Goal: Information Seeking & Learning: Learn about a topic

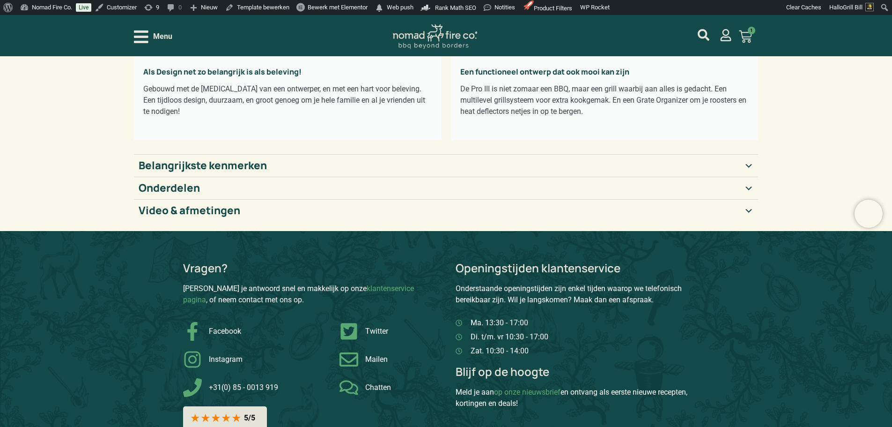
scroll to position [281, 0]
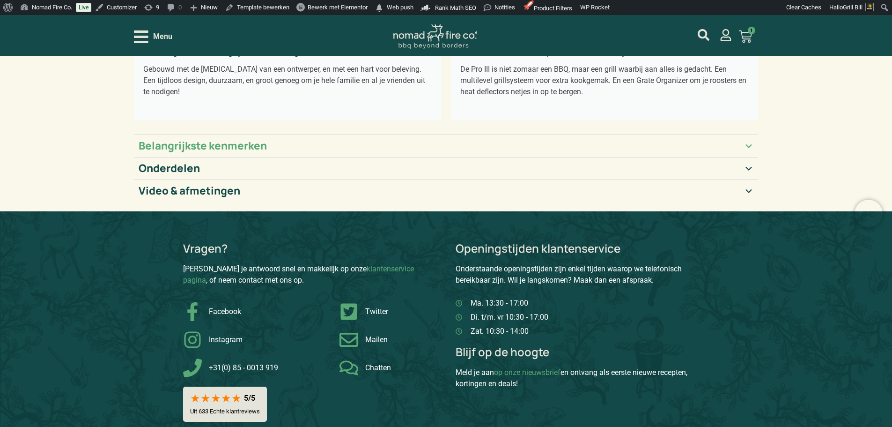
click at [279, 137] on summary "Belangrijkste kenmerken" at bounding box center [446, 145] width 625 height 22
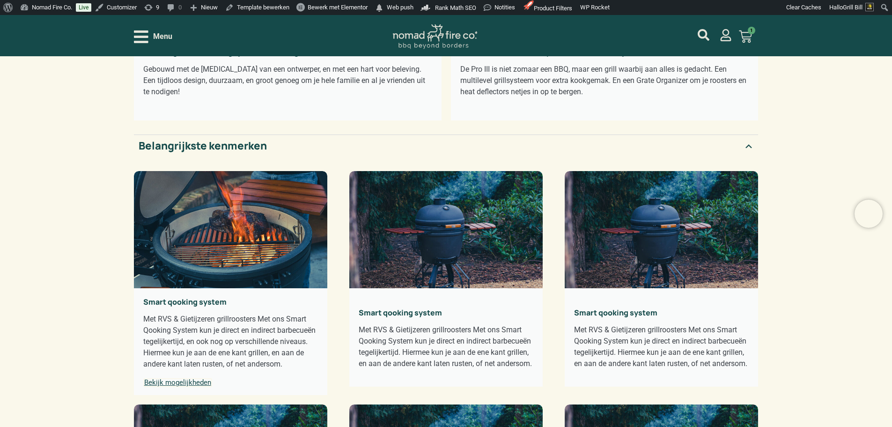
scroll to position [328, 0]
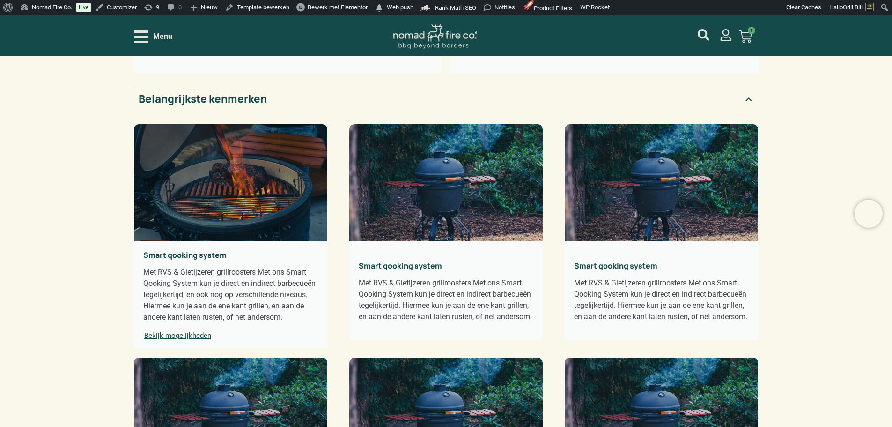
click at [198, 338] on span "Bekijk mogelijkheden" at bounding box center [177, 335] width 69 height 9
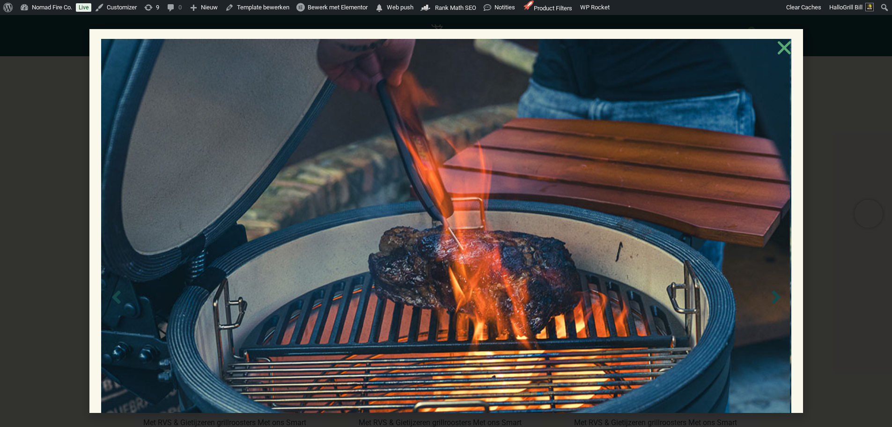
scroll to position [0, 0]
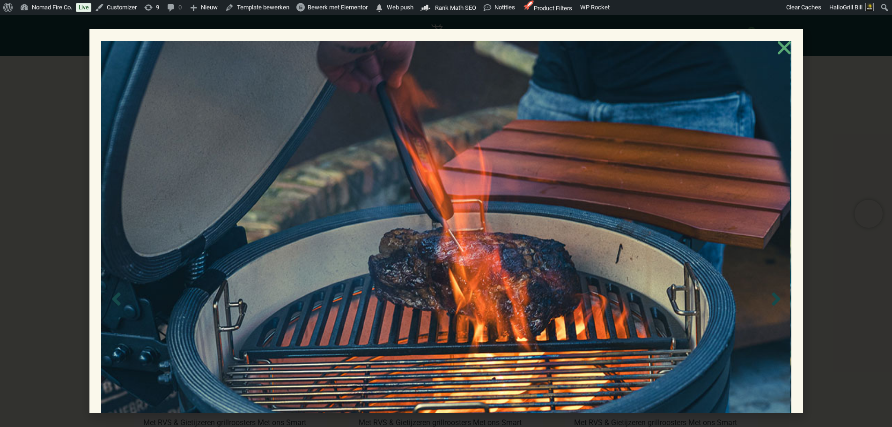
click at [794, 51] on icon "Close" at bounding box center [784, 47] width 19 height 19
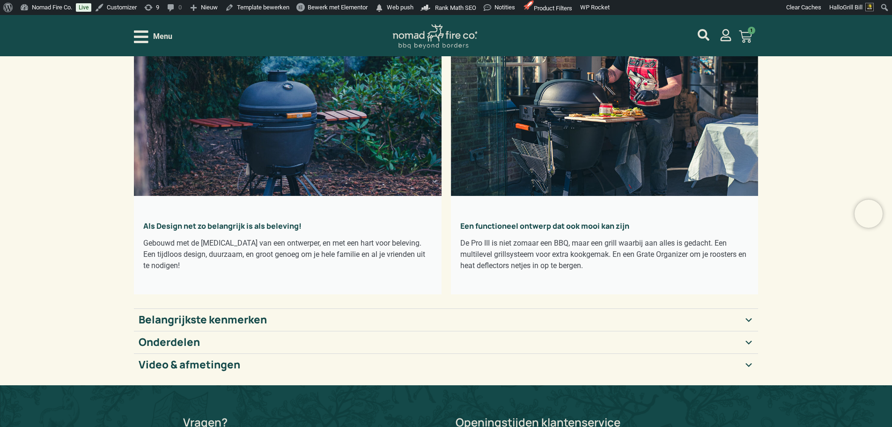
scroll to position [94, 0]
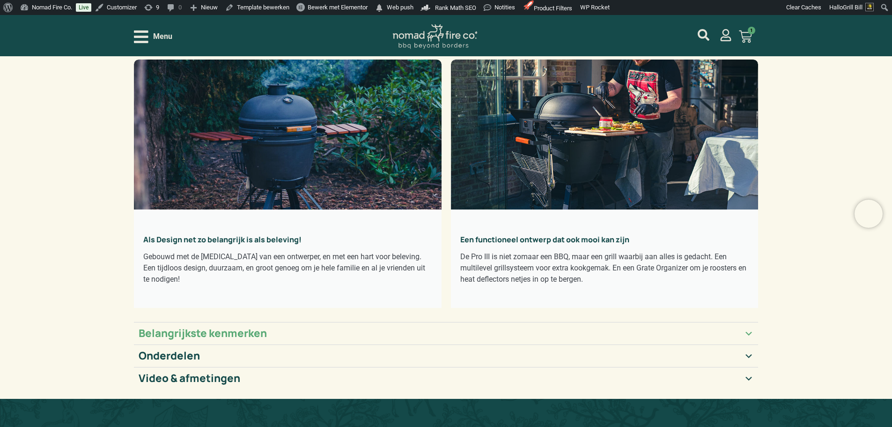
click at [176, 325] on summary "Belangrijkste kenmerken" at bounding box center [446, 333] width 625 height 22
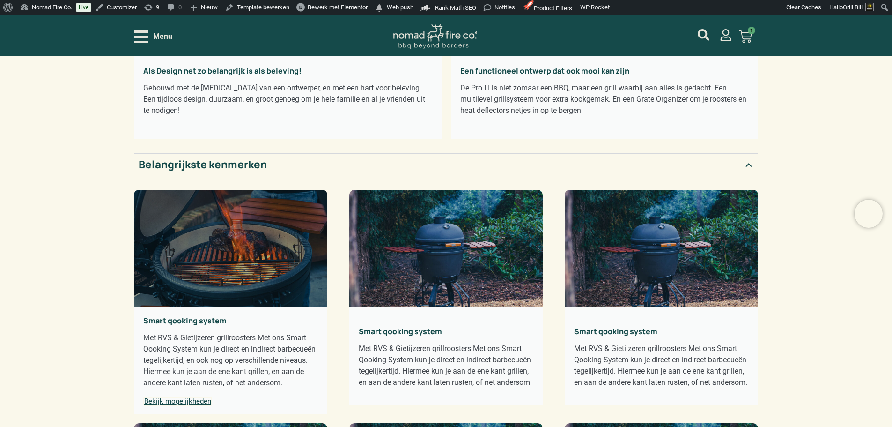
scroll to position [281, 0]
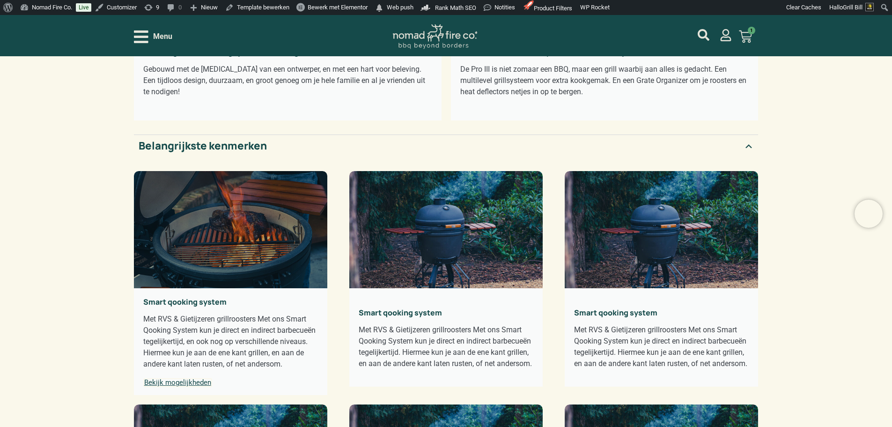
click at [191, 381] on span "Bekijk mogelijkheden" at bounding box center [177, 382] width 69 height 9
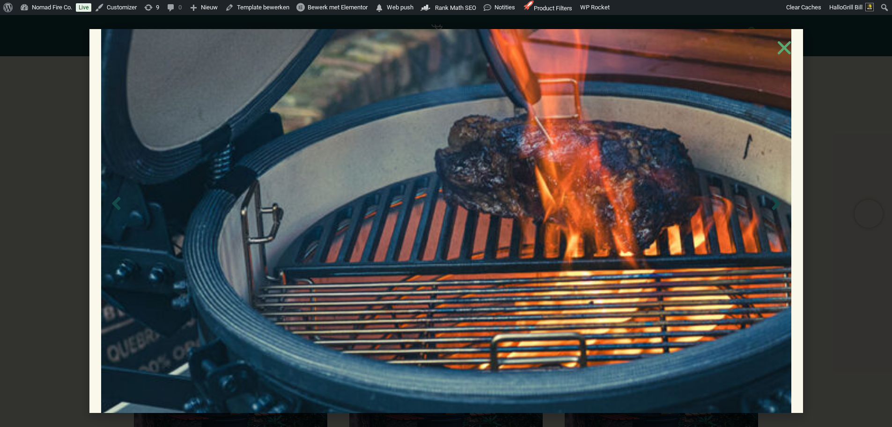
scroll to position [164, 0]
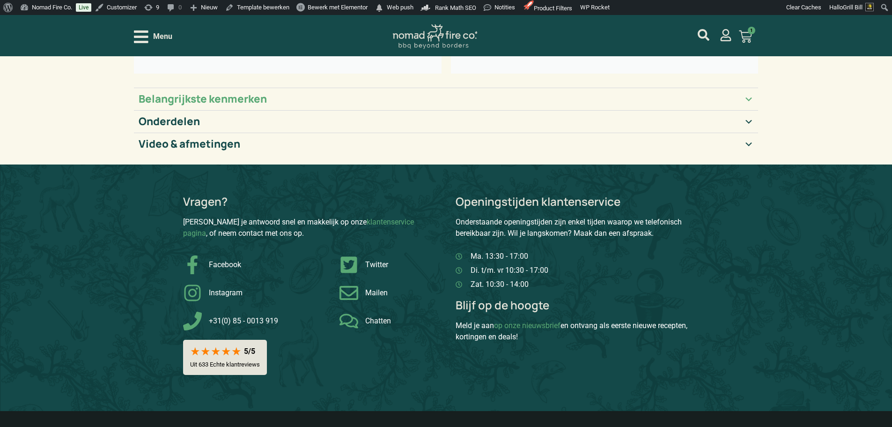
click at [165, 97] on h2 "Belangrijkste kenmerken" at bounding box center [203, 99] width 128 height 13
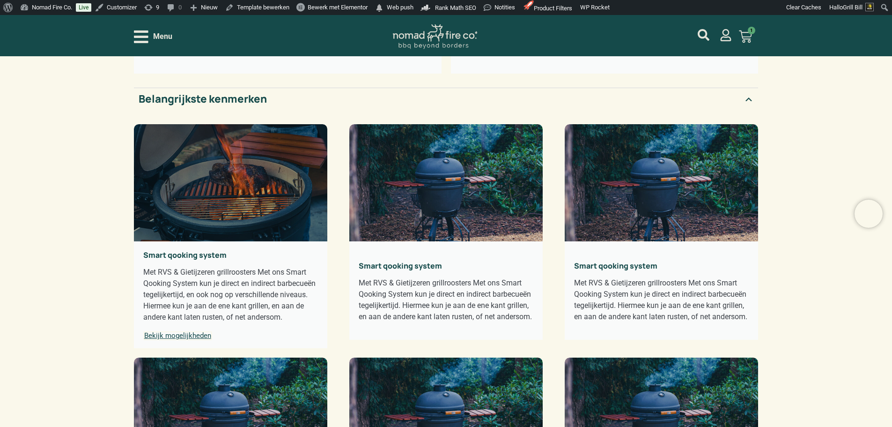
click at [198, 335] on span "Bekijk mogelijkheden" at bounding box center [177, 335] width 69 height 9
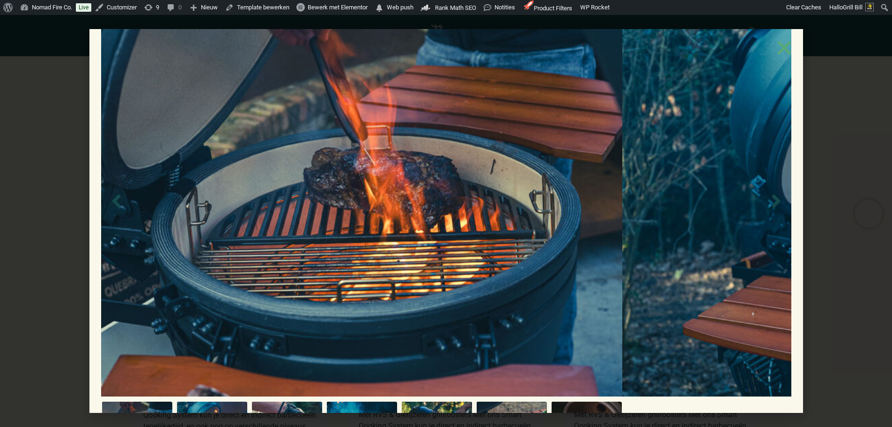
scroll to position [187, 0]
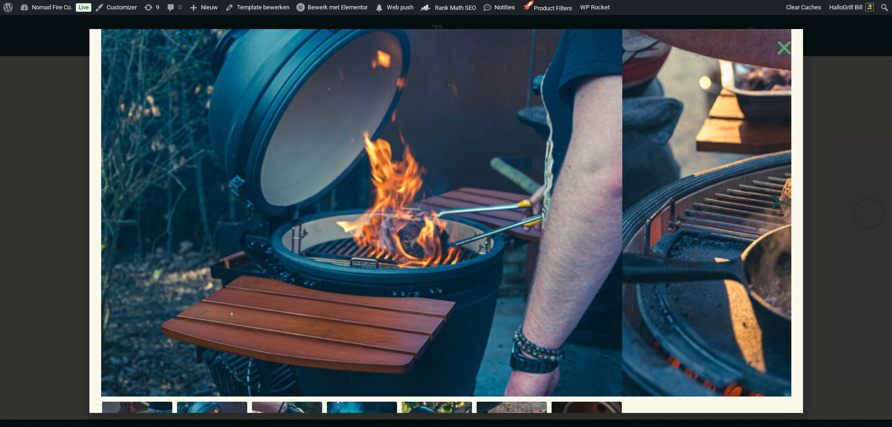
scroll to position [609, 0]
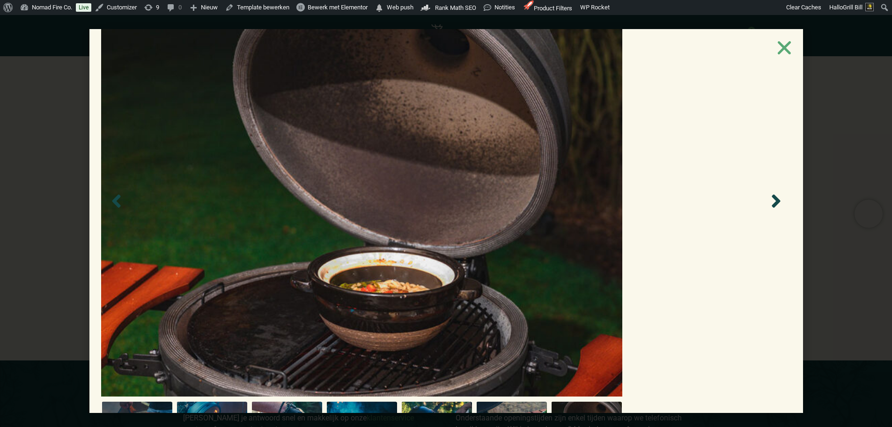
click at [487, 279] on img at bounding box center [361, 201] width 521 height 391
click at [486, 280] on img at bounding box center [361, 201] width 521 height 391
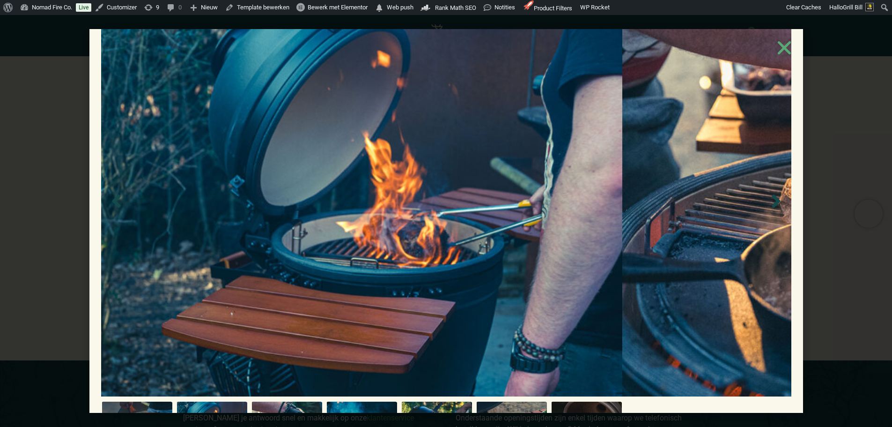
click at [101, 160] on div at bounding box center [446, 242] width 690 height 497
click at [794, 38] on icon "Close" at bounding box center [784, 47] width 19 height 19
click at [790, 41] on use "Close" at bounding box center [783, 47] width 13 height 13
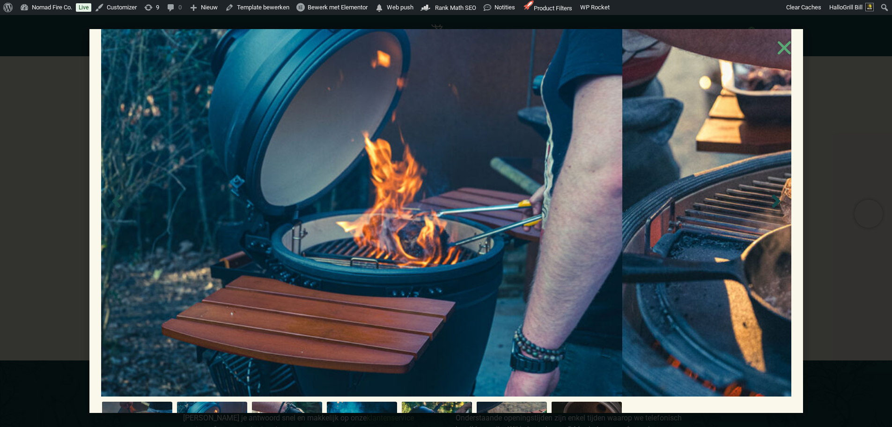
click at [790, 41] on use "Close" at bounding box center [783, 47] width 13 height 13
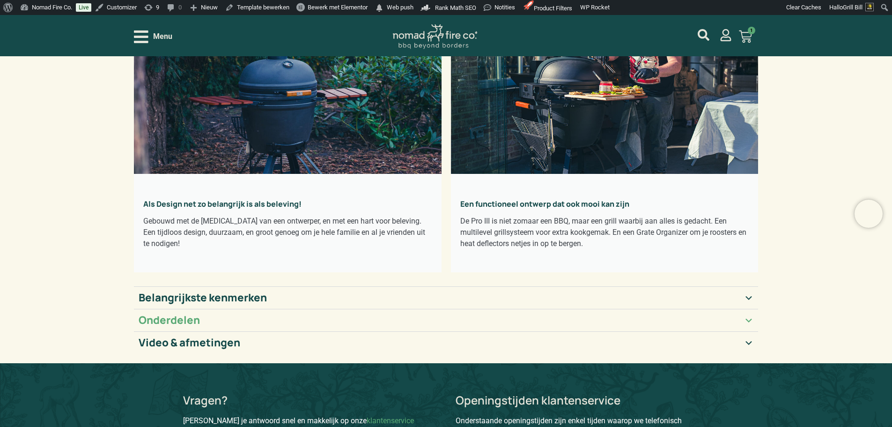
scroll to position [140, 0]
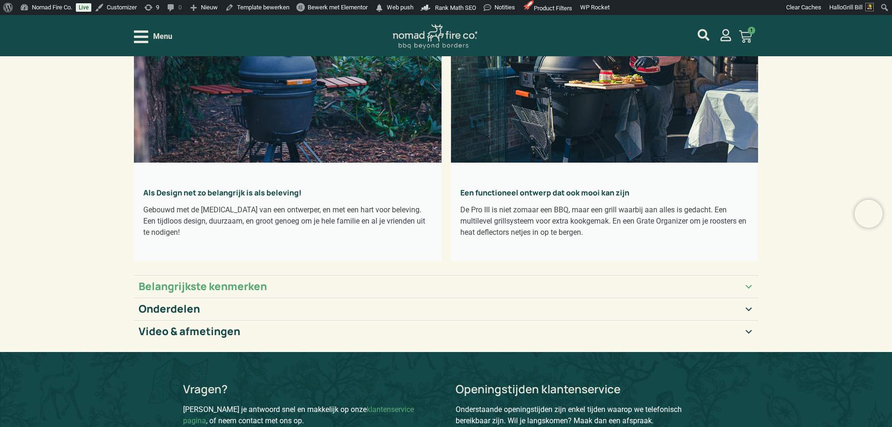
click at [170, 281] on h2 "Belangrijkste kenmerken" at bounding box center [203, 286] width 128 height 13
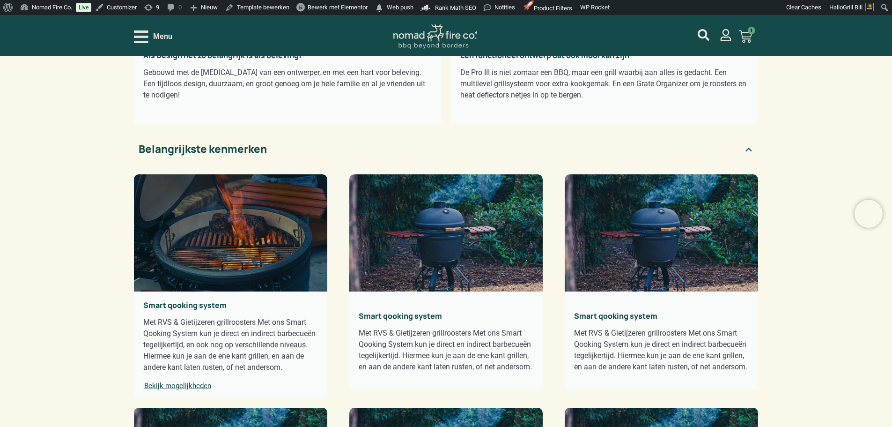
scroll to position [281, 0]
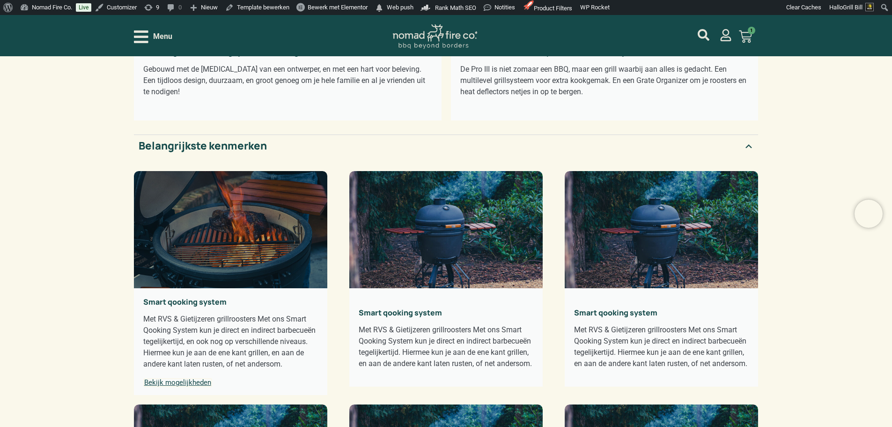
click at [178, 384] on span "Bekijk mogelijkheden" at bounding box center [177, 382] width 69 height 9
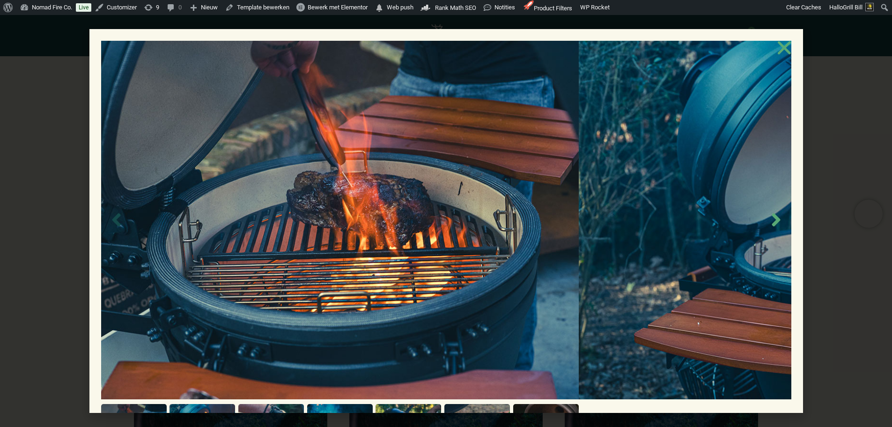
click at [772, 213] on icon "Next slide" at bounding box center [776, 219] width 8 height 13
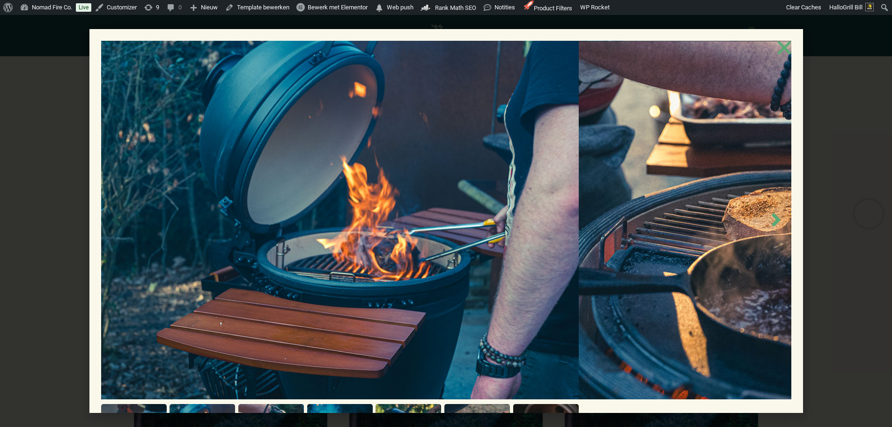
click at [772, 213] on icon "Next slide" at bounding box center [776, 219] width 8 height 13
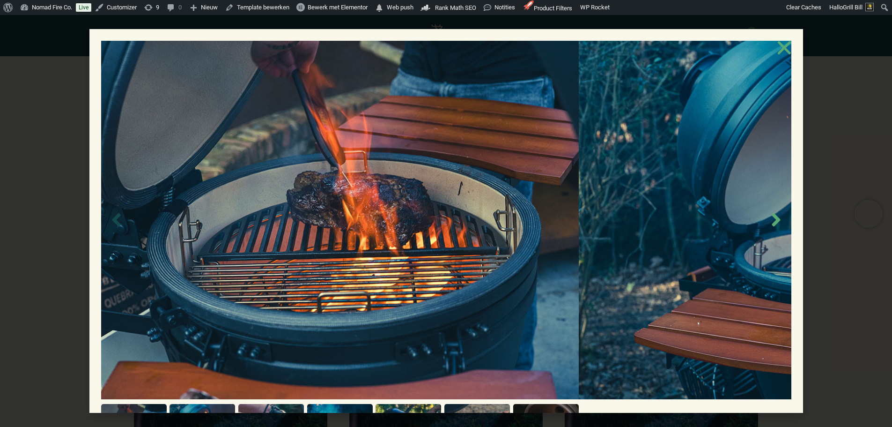
click at [772, 213] on icon "Next slide" at bounding box center [776, 219] width 8 height 13
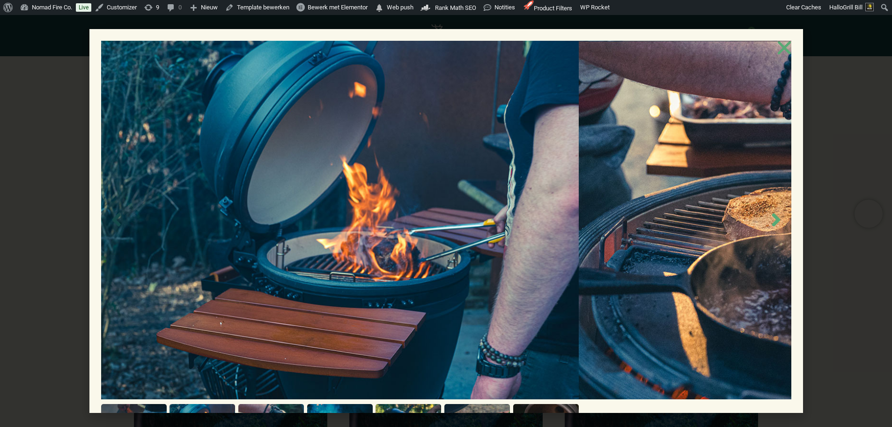
click at [772, 213] on icon "Next slide" at bounding box center [776, 219] width 8 height 13
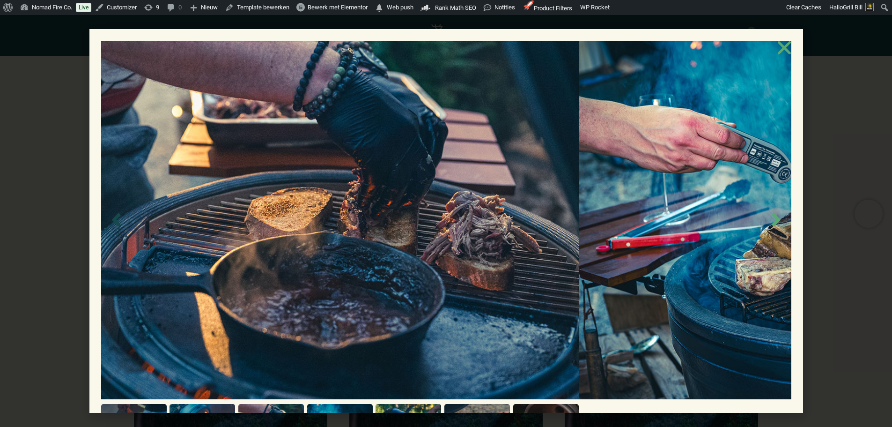
click at [766, 209] on icon "Next slide" at bounding box center [776, 219] width 21 height 21
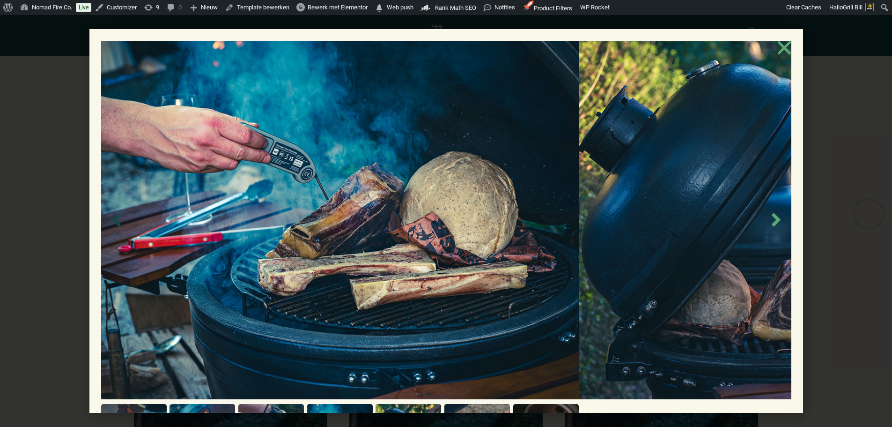
click at [766, 209] on icon "Next slide" at bounding box center [776, 219] width 21 height 21
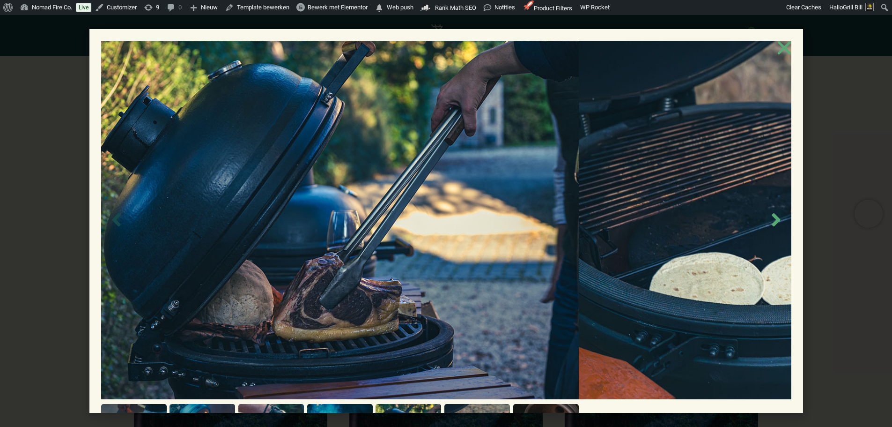
click at [766, 209] on icon "Next slide" at bounding box center [776, 219] width 21 height 21
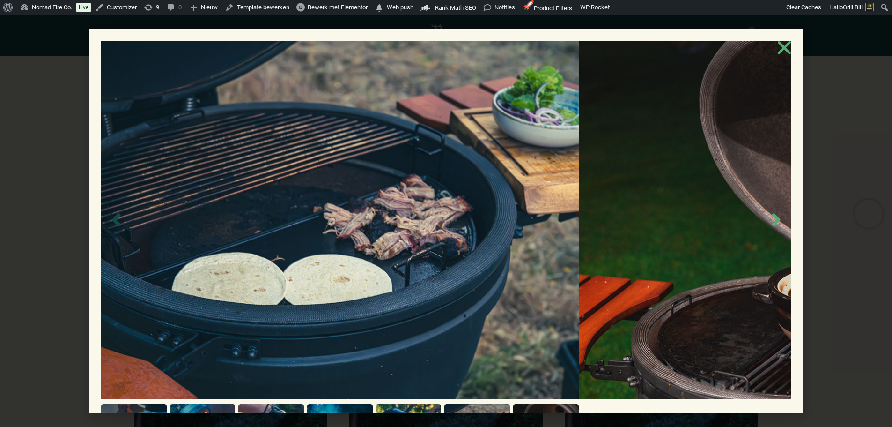
click at [766, 209] on icon "Next slide" at bounding box center [776, 219] width 21 height 21
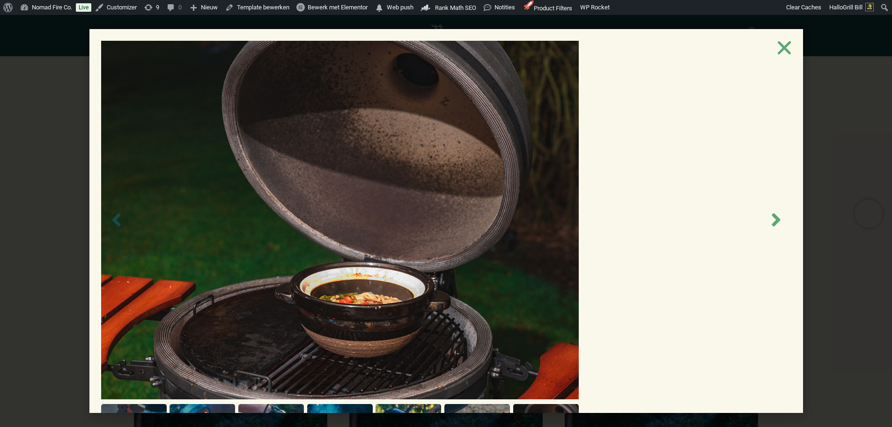
click at [766, 209] on icon "Next slide" at bounding box center [776, 219] width 21 height 21
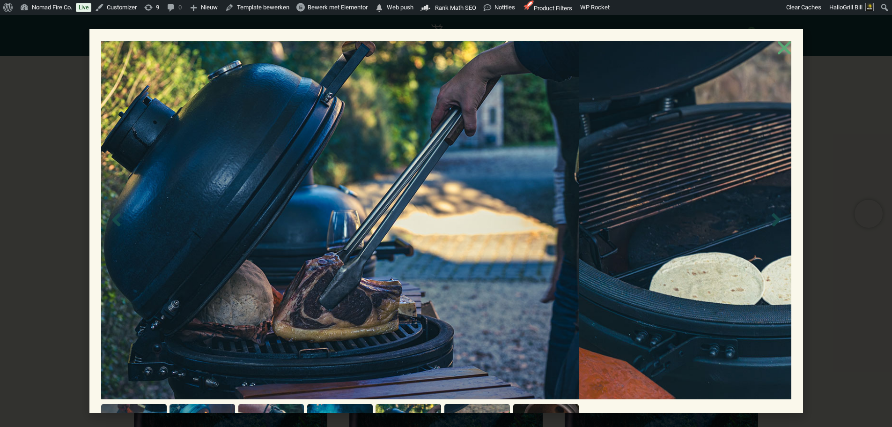
drag, startPoint x: 451, startPoint y: 413, endPoint x: 441, endPoint y: 414, distance: 10.0
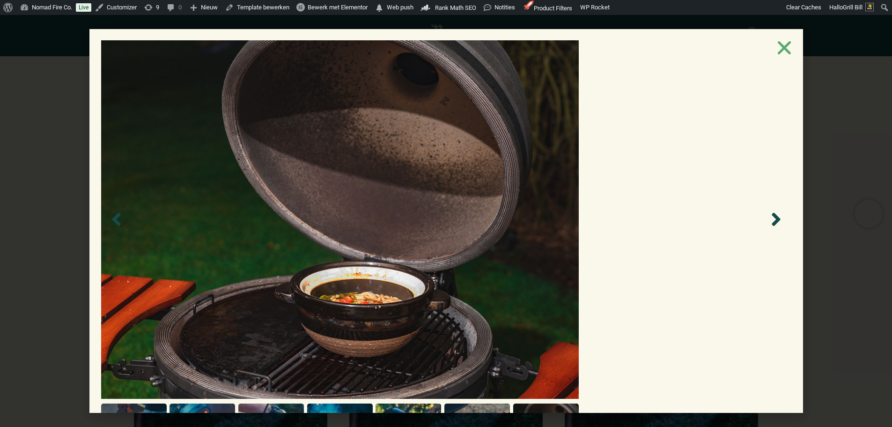
scroll to position [0, 0]
click at [790, 41] on use "Close" at bounding box center [783, 47] width 13 height 13
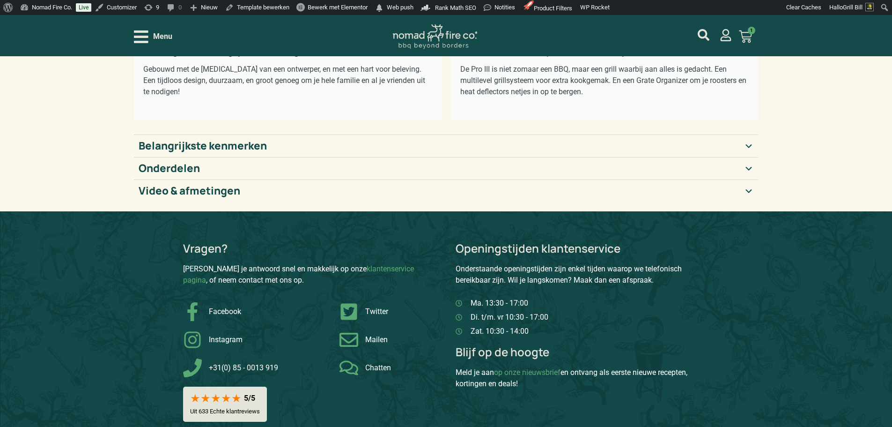
scroll to position [281, 0]
click at [171, 142] on h2 "Belangrijkste kenmerken" at bounding box center [203, 146] width 128 height 13
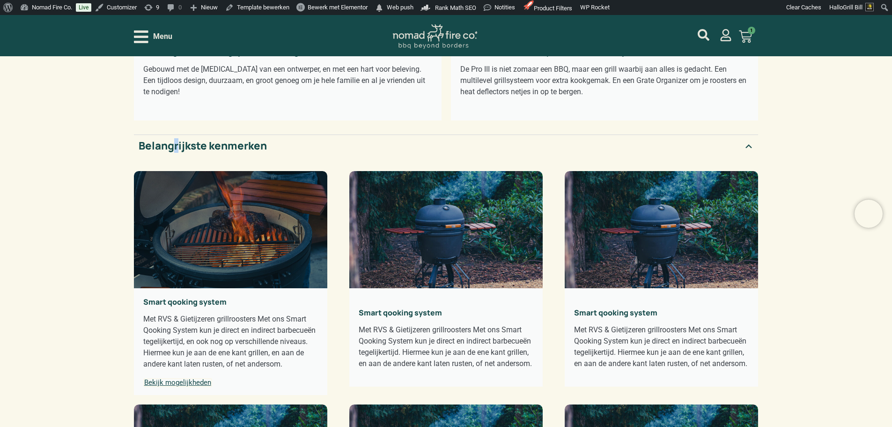
click at [214, 363] on div "Met RVS & Gietijzeren grillroosters Met ons Smart Qooking System kun je direct …" at bounding box center [230, 341] width 175 height 56
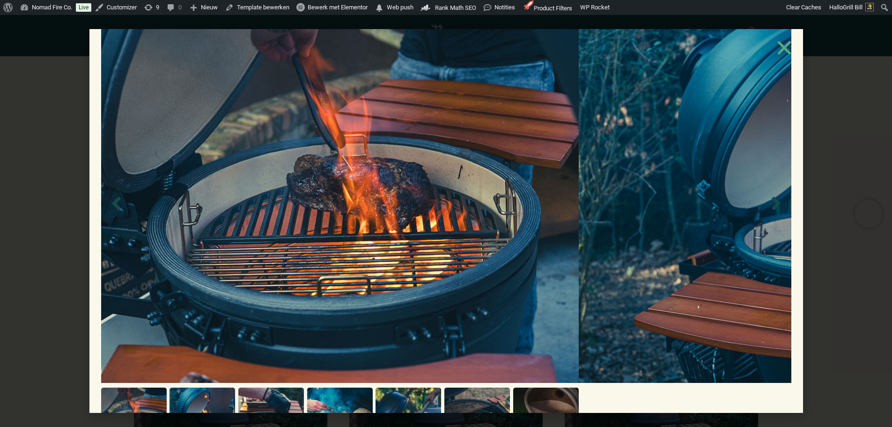
scroll to position [328, 0]
click at [766, 193] on icon "Next slide" at bounding box center [776, 203] width 21 height 21
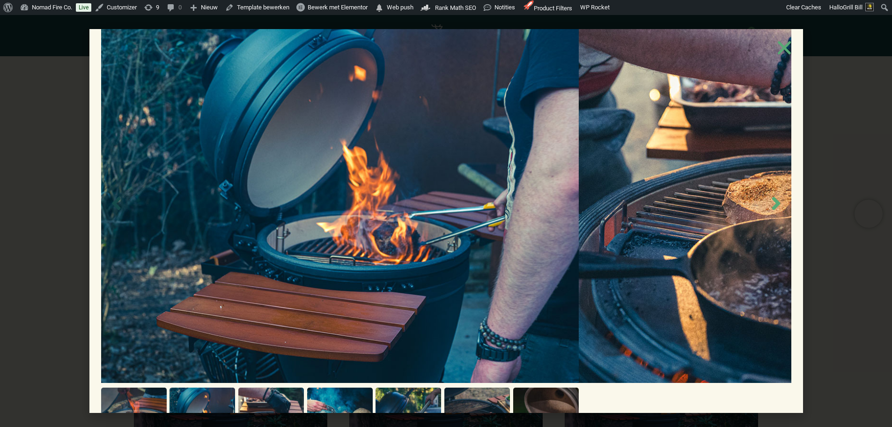
click at [772, 197] on icon "Next slide" at bounding box center [776, 203] width 8 height 13
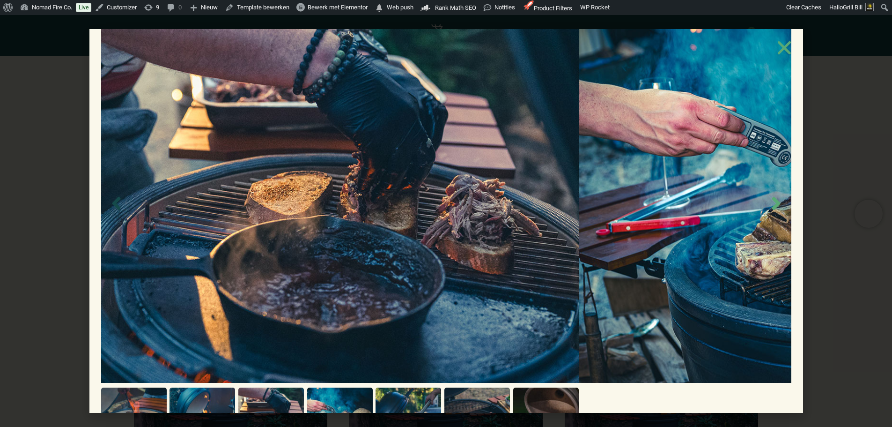
click at [772, 197] on icon "Next slide" at bounding box center [776, 203] width 8 height 13
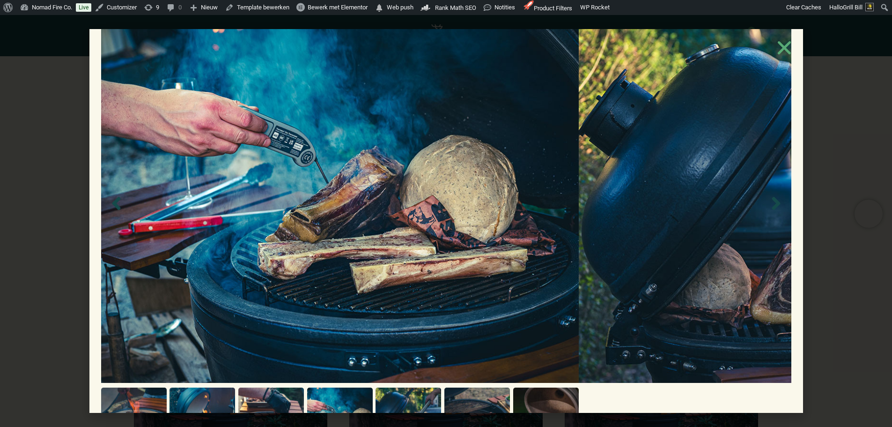
click at [791, 174] on div at bounding box center [446, 243] width 690 height 460
click at [790, 41] on use "Close" at bounding box center [783, 47] width 13 height 13
